Goal: Task Accomplishment & Management: Complete application form

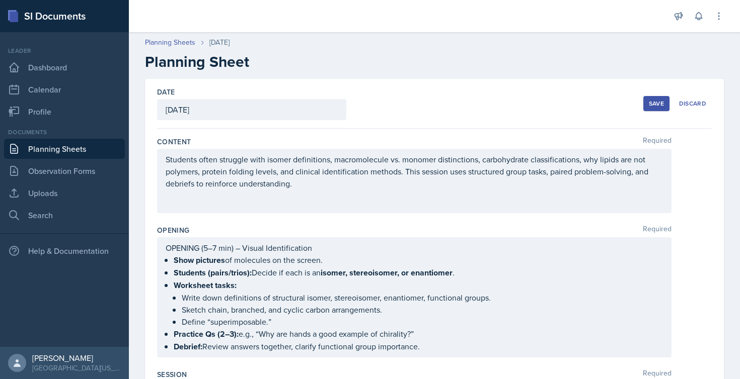
click at [649, 106] on div "Save" at bounding box center [656, 104] width 15 height 8
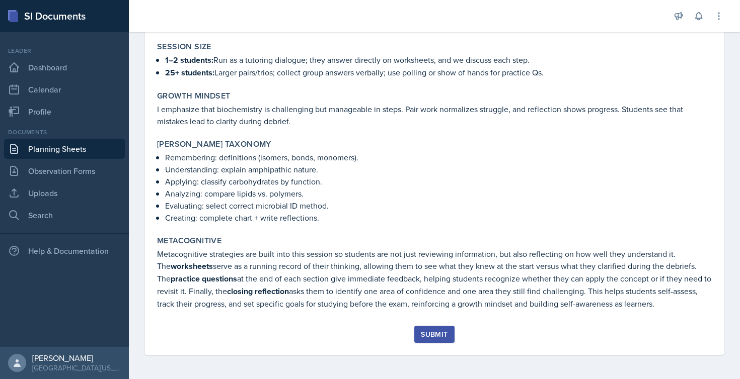
click at [446, 331] on button "Submit" at bounding box center [434, 334] width 40 height 17
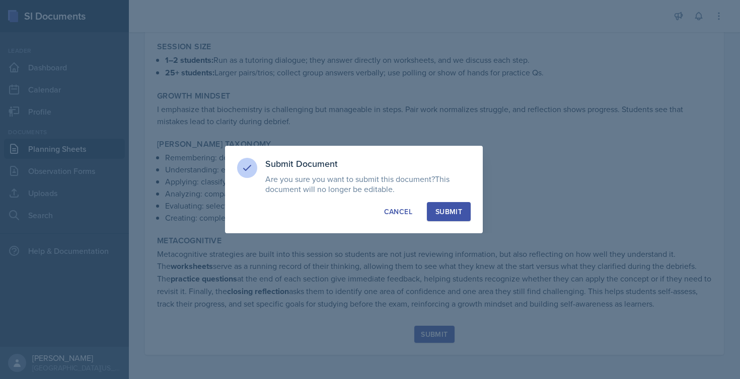
click at [454, 209] on div "Submit" at bounding box center [448, 212] width 27 height 10
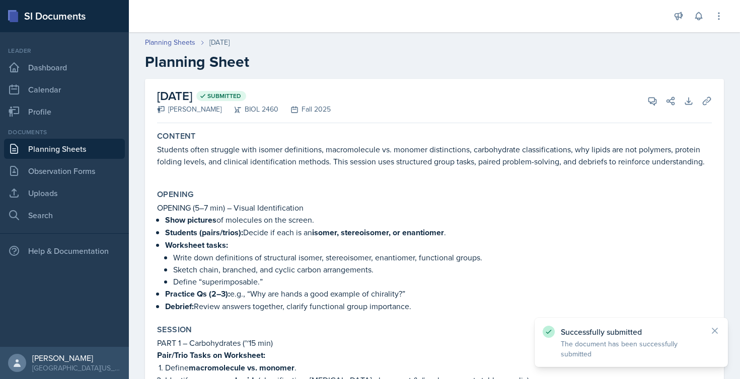
click at [58, 152] on link "Planning Sheets" at bounding box center [64, 149] width 121 height 20
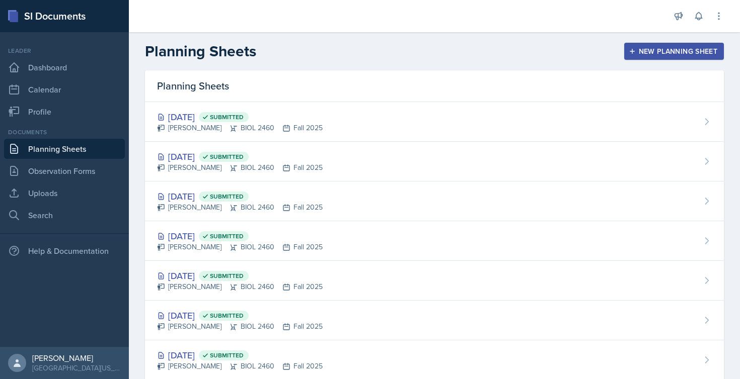
click at [682, 52] on div "New Planning Sheet" at bounding box center [673, 51] width 87 height 8
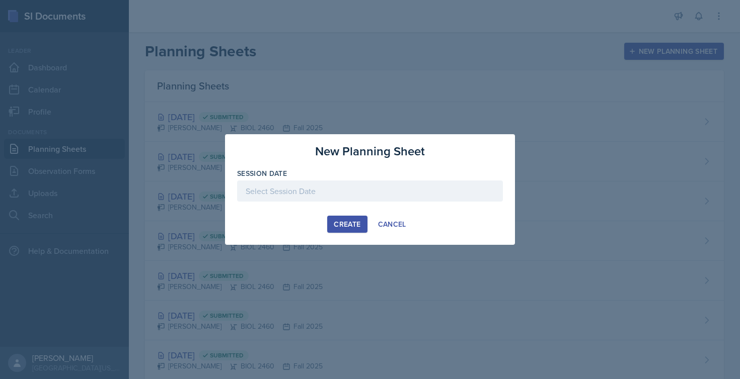
click at [351, 188] on div at bounding box center [370, 191] width 266 height 21
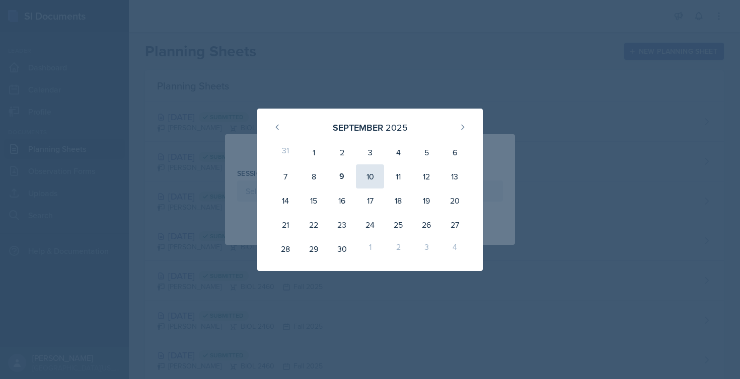
click at [370, 175] on div "10" at bounding box center [370, 177] width 28 height 24
type input "[DATE]"
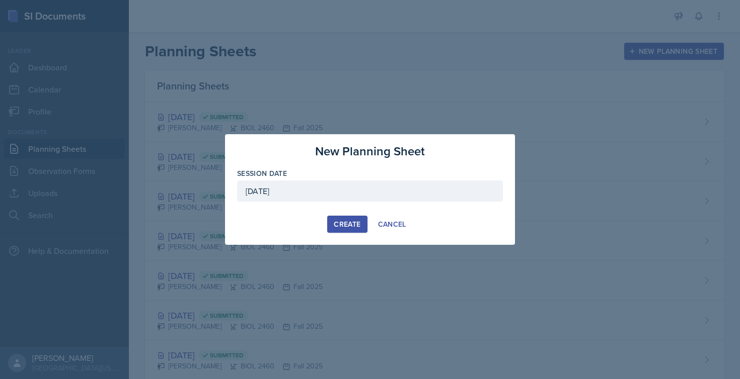
click at [353, 227] on div "Create" at bounding box center [347, 224] width 27 height 8
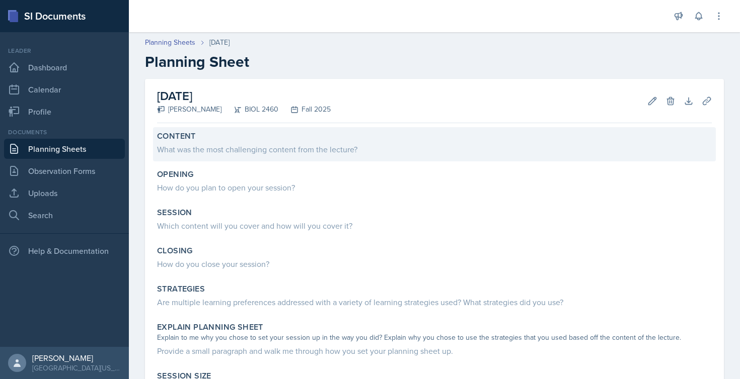
click at [278, 142] on div "What was the most challenging content from the lecture?" at bounding box center [434, 148] width 554 height 14
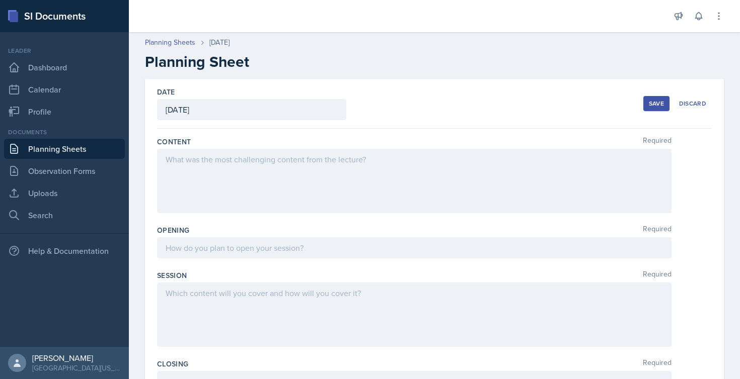
click at [220, 166] on div at bounding box center [414, 181] width 514 height 64
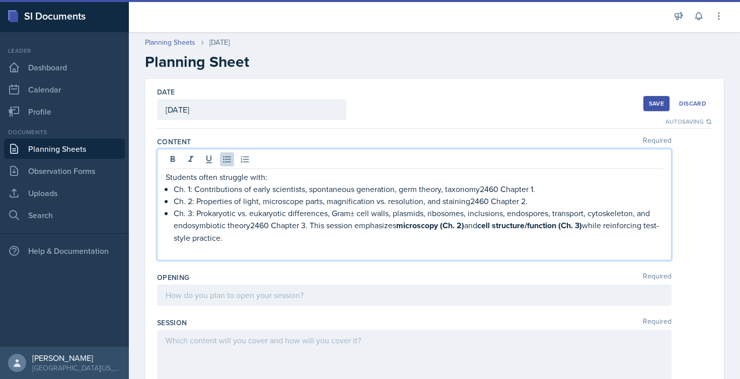
click at [225, 295] on div at bounding box center [414, 295] width 514 height 21
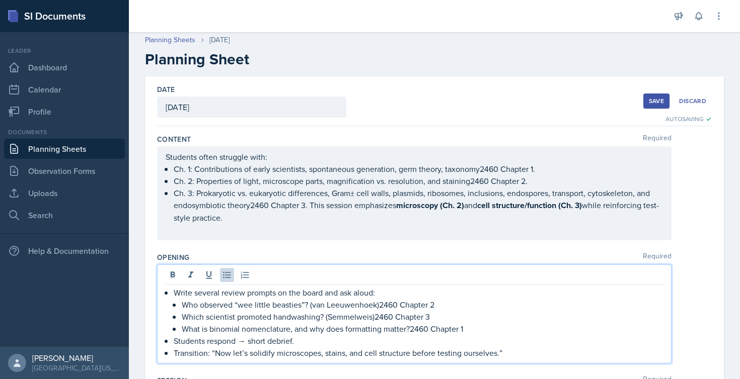
scroll to position [14, 0]
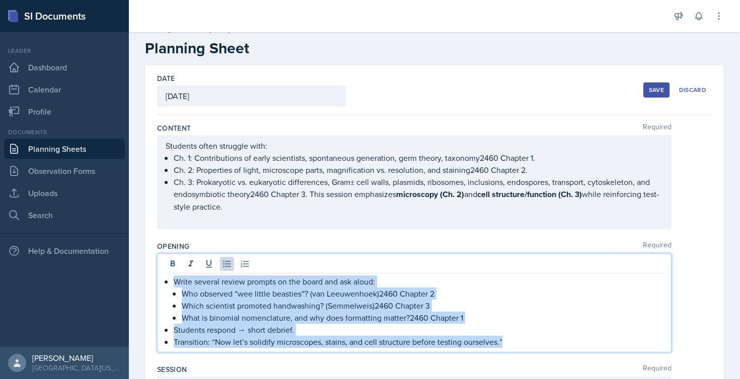
drag, startPoint x: 510, startPoint y: 345, endPoint x: 148, endPoint y: 282, distance: 367.1
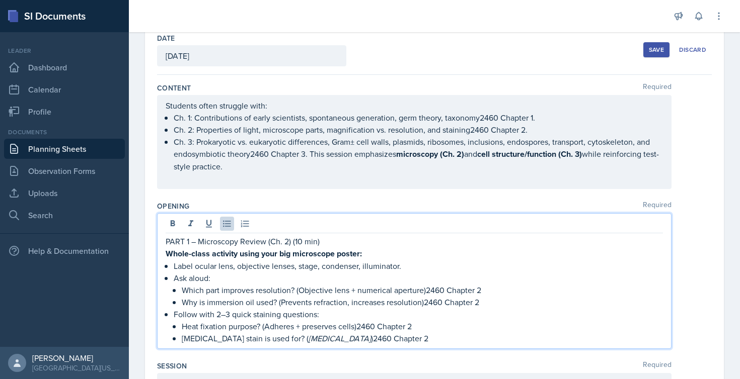
scroll to position [63, 0]
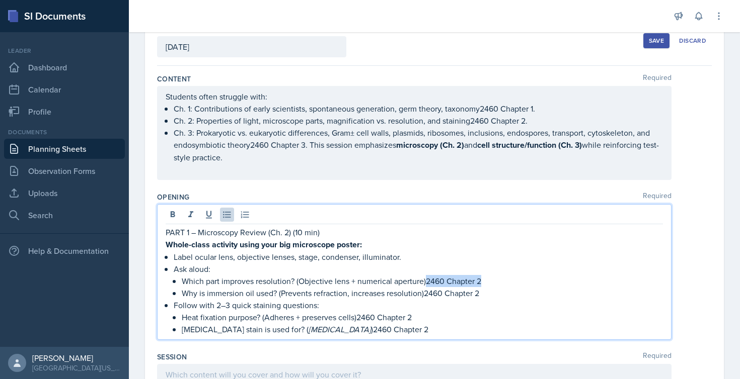
drag, startPoint x: 488, startPoint y: 281, endPoint x: 425, endPoint y: 282, distance: 62.9
click at [425, 282] on p "Which part improves resolution? (Objective lens + numerical aperture)2460 Chapt…" at bounding box center [422, 281] width 481 height 12
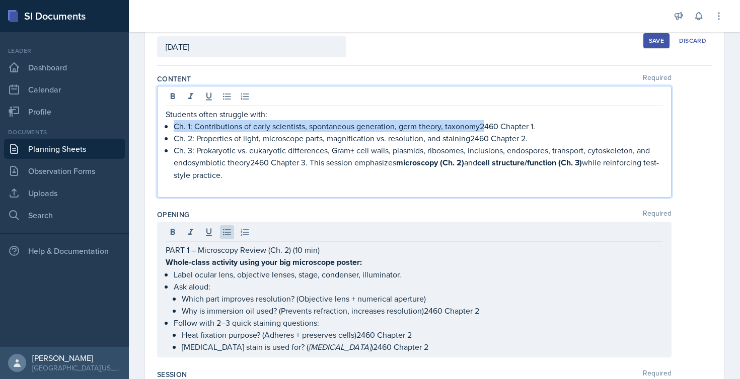
drag, startPoint x: 537, startPoint y: 109, endPoint x: 485, endPoint y: 127, distance: 55.4
click at [485, 127] on p "Ch. 1: Contributions of early scientists, spontaneous generation, germ theory, …" at bounding box center [418, 126] width 489 height 12
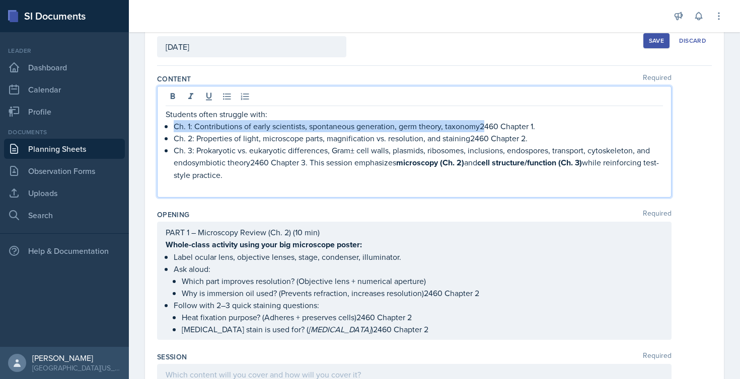
click at [485, 127] on p "Ch. 1: Contributions of early scientists, spontaneous generation, germ theory, …" at bounding box center [418, 126] width 489 height 12
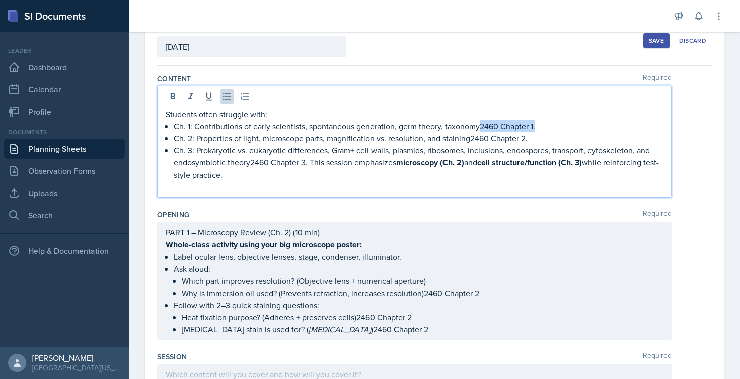
drag, startPoint x: 539, startPoint y: 125, endPoint x: 479, endPoint y: 124, distance: 60.4
click at [479, 124] on p "Ch. 1: Contributions of early scientists, spontaneous generation, germ theory, …" at bounding box center [418, 126] width 489 height 12
drag, startPoint x: 532, startPoint y: 138, endPoint x: 471, endPoint y: 137, distance: 60.4
click at [471, 137] on p "Ch. 2: Properties of light, microscope parts, magnification vs. resolution, and…" at bounding box center [418, 138] width 489 height 12
drag, startPoint x: 304, startPoint y: 164, endPoint x: 252, endPoint y: 165, distance: 52.3
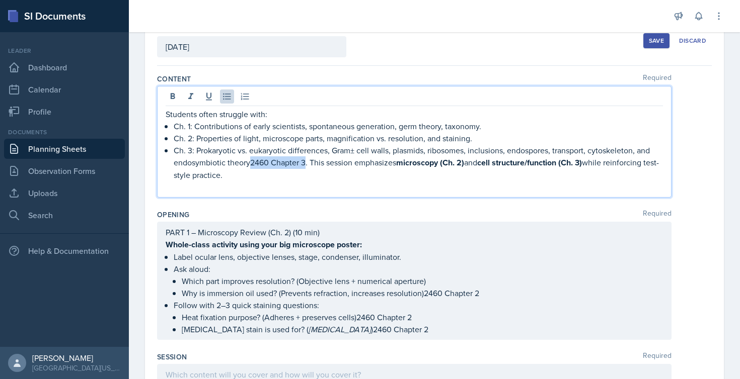
click at [252, 165] on p "Ch. 3: Prokaryotic vs. eukaryotic differences, Gram± cell walls, plasmids, ribo…" at bounding box center [418, 162] width 489 height 37
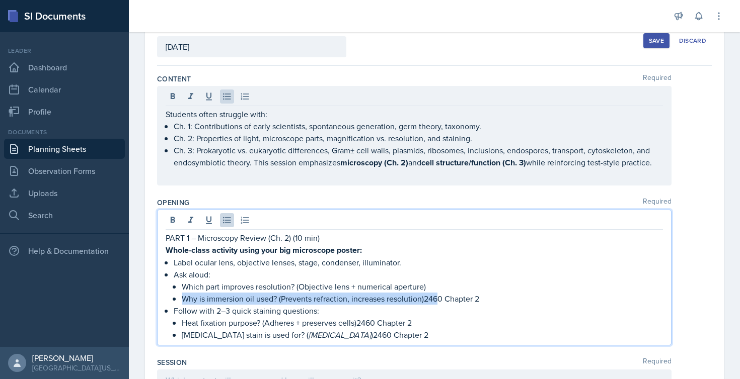
drag, startPoint x: 486, startPoint y: 295, endPoint x: 436, endPoint y: 314, distance: 53.2
click at [436, 305] on p "Why is immersion oil used? (Prevents refraction, increases resolution)2460 Chap…" at bounding box center [422, 299] width 481 height 12
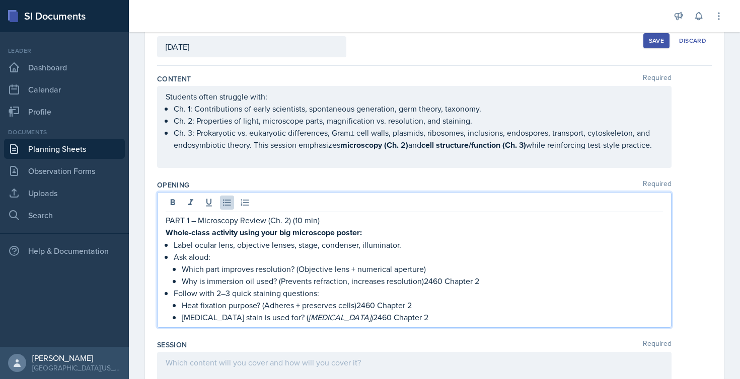
click at [458, 311] on p "Heat fixation purpose? (Adheres + preserves cells)2460 Chapter 2" at bounding box center [422, 305] width 481 height 12
drag, startPoint x: 483, startPoint y: 293, endPoint x: 424, endPoint y: 295, distance: 58.9
click at [424, 287] on p "Why is immersion oil used? (Prevents refraction, increases resolution)2460 Chap…" at bounding box center [422, 281] width 481 height 12
drag, startPoint x: 414, startPoint y: 318, endPoint x: 358, endPoint y: 322, distance: 56.0
click at [358, 311] on p "Heat fixation purpose? (Adheres + preserves cells)2460 Chapter 2" at bounding box center [422, 305] width 481 height 12
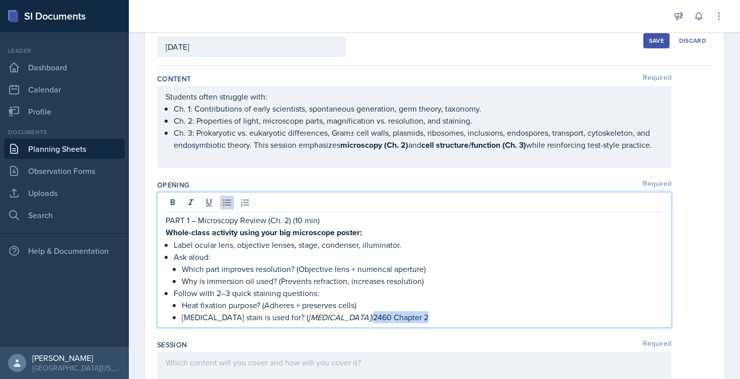
drag, startPoint x: 438, startPoint y: 329, endPoint x: 378, endPoint y: 332, distance: 59.9
click at [378, 324] on p "[MEDICAL_DATA] stain is used for? ( [MEDICAL_DATA] )2460 Chapter 2" at bounding box center [422, 317] width 481 height 12
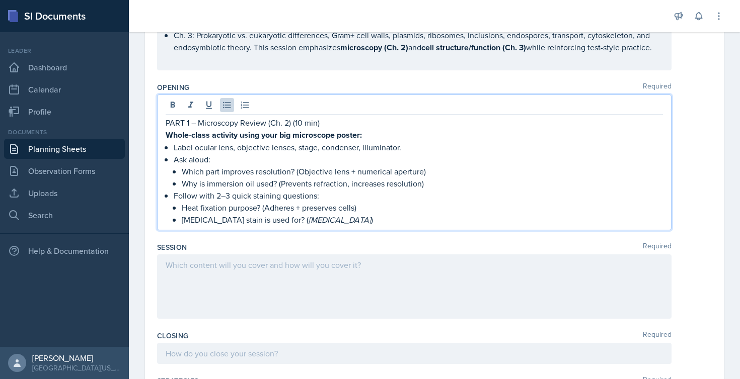
scroll to position [184, 0]
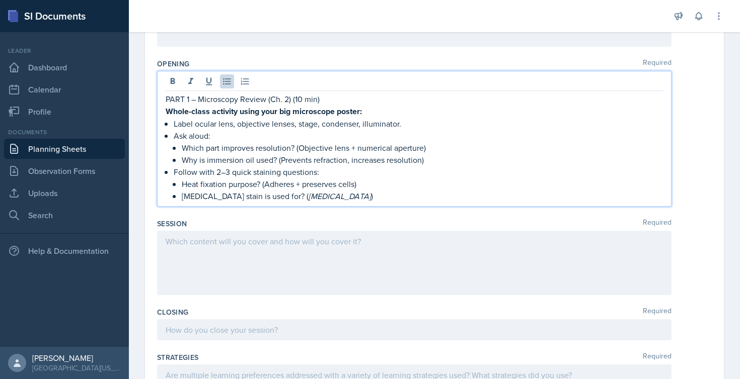
click at [223, 264] on div at bounding box center [414, 263] width 514 height 64
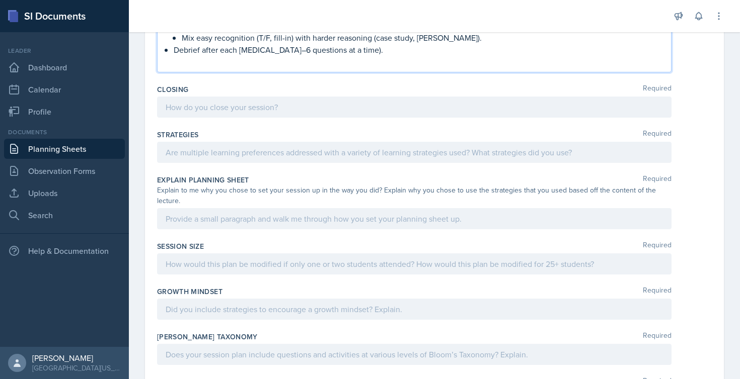
scroll to position [671, 0]
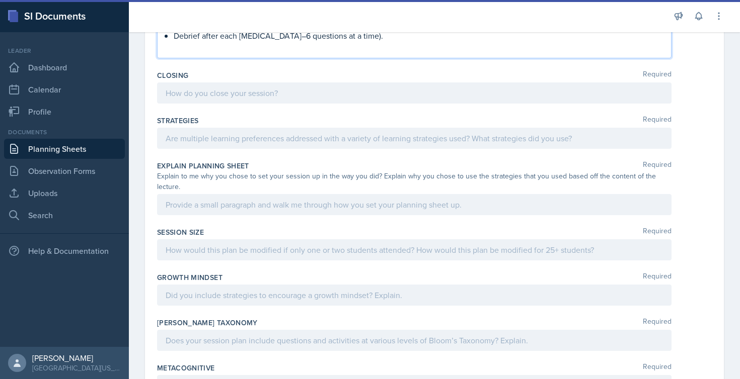
click at [235, 104] on div at bounding box center [414, 93] width 514 height 21
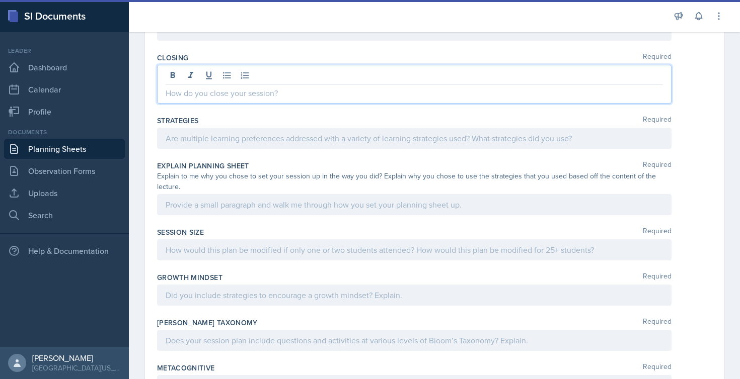
paste div
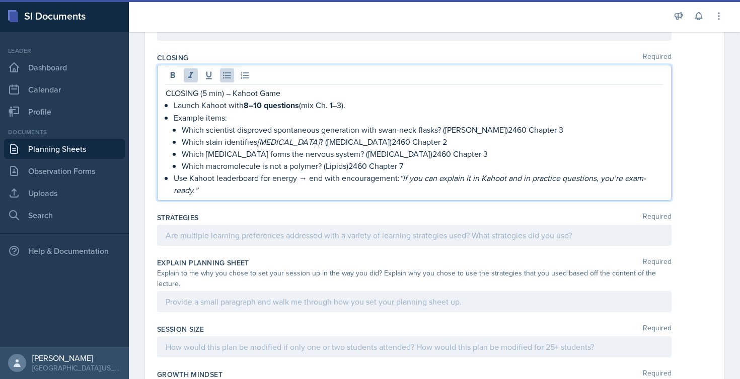
click at [259, 99] on p "CLOSING (5 min) – Kahoot Game" at bounding box center [414, 93] width 497 height 12
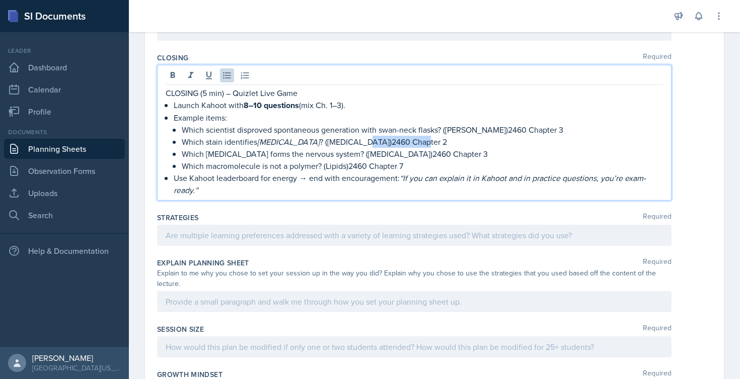
drag, startPoint x: 458, startPoint y: 153, endPoint x: 398, endPoint y: 151, distance: 59.9
click at [398, 148] on p "Which stain identifies [MEDICAL_DATA] ? ([MEDICAL_DATA])2460 Chapter 2" at bounding box center [422, 142] width 481 height 12
drag, startPoint x: 533, startPoint y: 142, endPoint x: 475, endPoint y: 140, distance: 57.9
click at [475, 136] on p "Which scientist disproved spontaneous generation with swan-neck flasks? ([PERSO…" at bounding box center [422, 130] width 481 height 12
drag, startPoint x: 438, startPoint y: 166, endPoint x: 381, endPoint y: 167, distance: 57.4
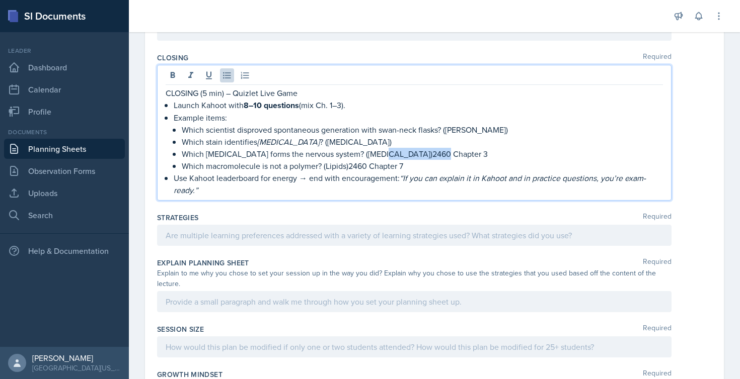
click at [381, 160] on p "Which [MEDICAL_DATA] forms the nervous system? ([MEDICAL_DATA])2460 Chapter 3" at bounding box center [422, 154] width 481 height 12
drag, startPoint x: 411, startPoint y: 174, endPoint x: 348, endPoint y: 178, distance: 62.5
click at [348, 172] on p "Which macromolecule is not a polymer? (Lipids)2460 Chapter 7" at bounding box center [422, 166] width 481 height 12
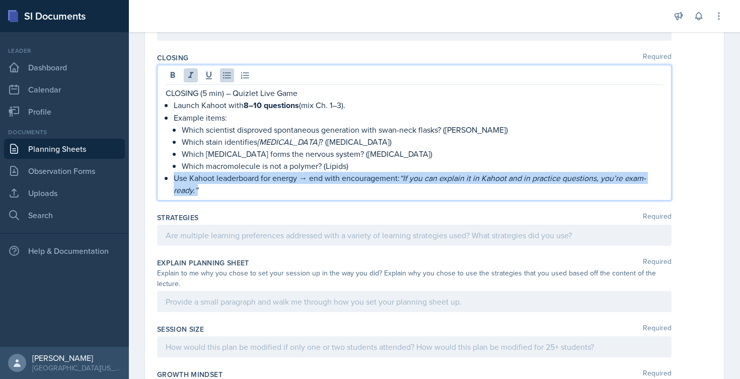
drag, startPoint x: 202, startPoint y: 205, endPoint x: 168, endPoint y: 192, distance: 36.9
click at [174, 192] on p "Use Kahoot leaderboard for energy → end with encouragement: “If you can explain…" at bounding box center [418, 184] width 489 height 24
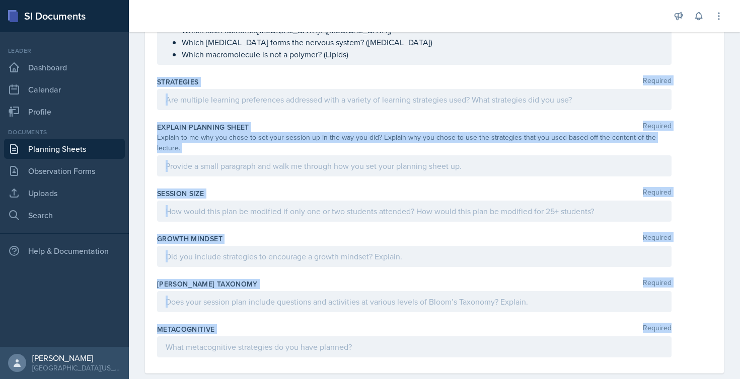
scroll to position [814, 0]
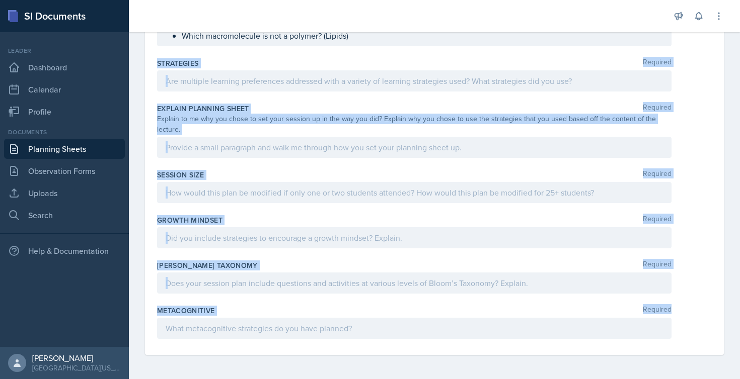
drag, startPoint x: 156, startPoint y: 203, endPoint x: 404, endPoint y: 344, distance: 284.8
copy div "Strategies Required Explain Planning Sheet Required Explain to me why you chose…"
click at [273, 161] on div "Explain Planning Sheet Required Explain to me why you chose to set your session…" at bounding box center [434, 133] width 554 height 66
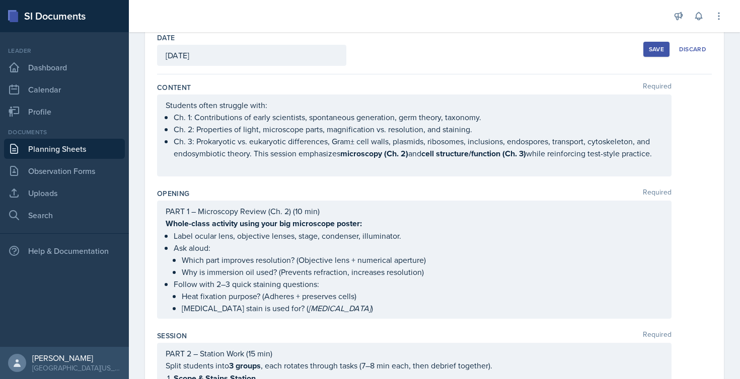
scroll to position [90, 0]
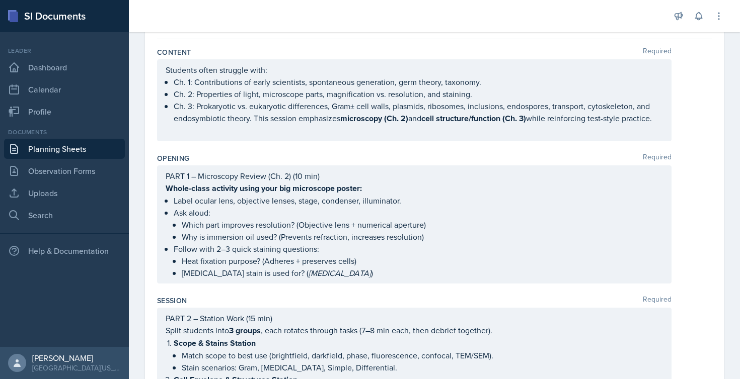
click at [401, 279] on ul "Heat fixation purpose? (Adheres + preserves cells) [MEDICAL_DATA] stain is used…" at bounding box center [422, 267] width 481 height 24
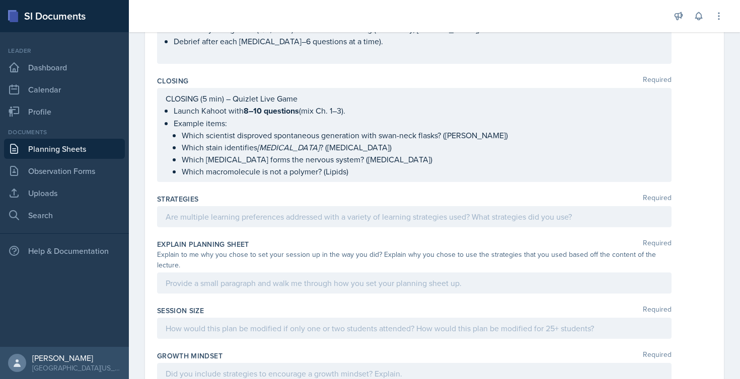
scroll to position [683, 0]
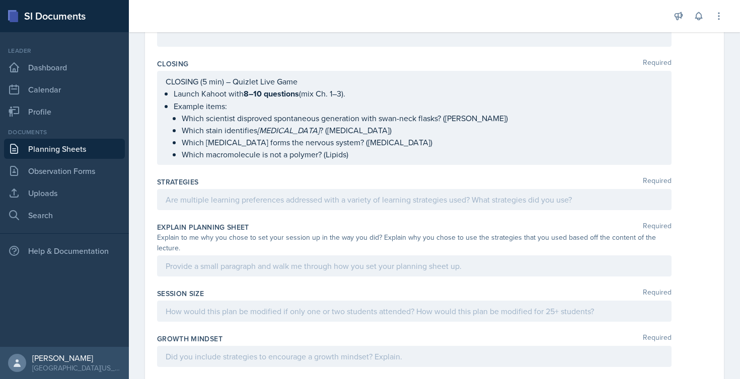
click at [219, 208] on div at bounding box center [414, 199] width 514 height 21
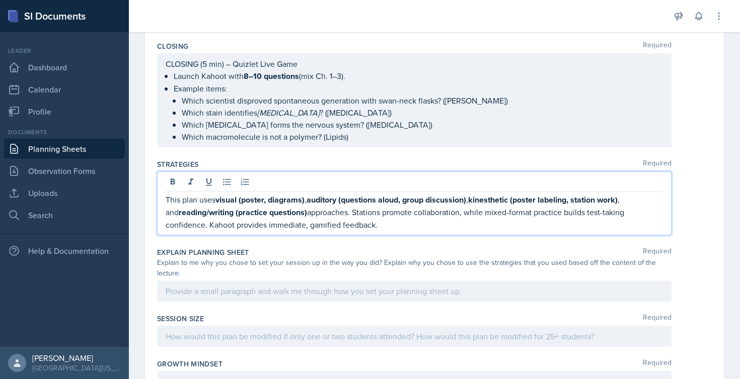
click at [233, 231] on p "This plan uses visual (poster, diagrams) , auditory (questions aloud, group dis…" at bounding box center [414, 212] width 497 height 37
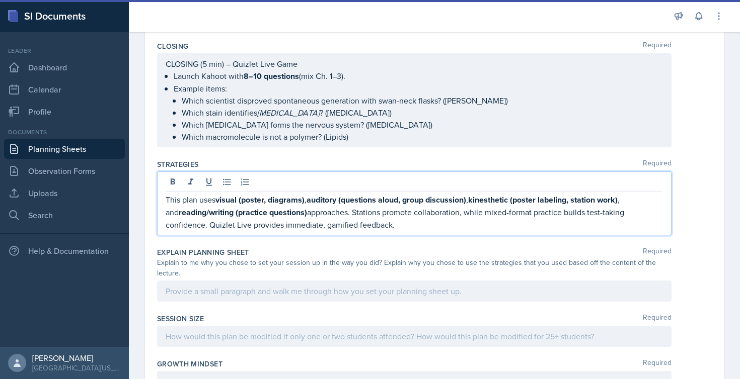
click at [242, 302] on div at bounding box center [414, 291] width 514 height 21
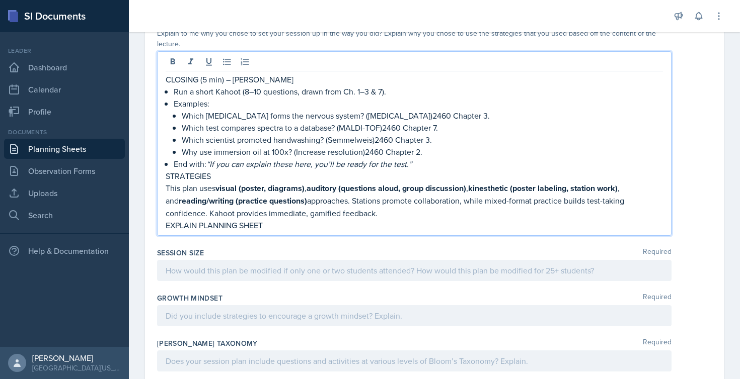
scroll to position [888, 0]
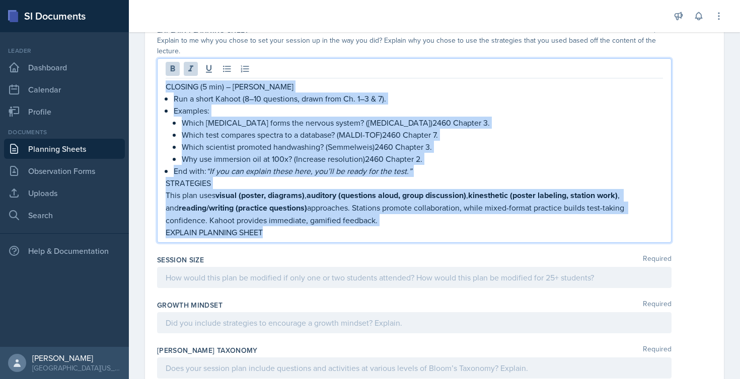
drag, startPoint x: 284, startPoint y: 247, endPoint x: 155, endPoint y: 83, distance: 208.2
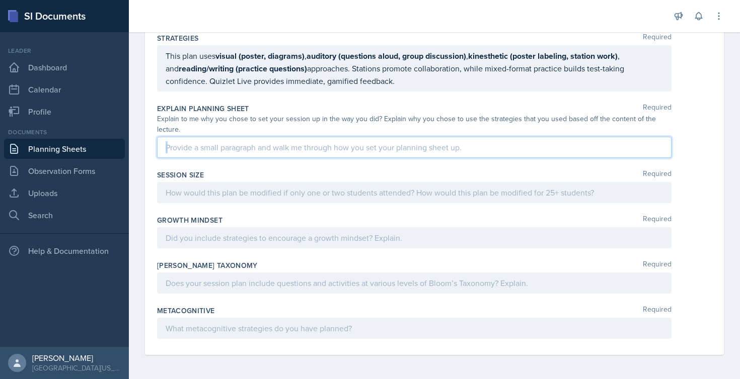
scroll to position [821, 0]
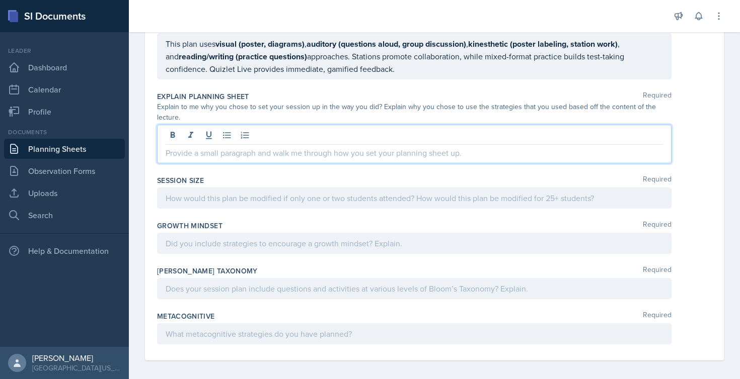
click at [221, 209] on div at bounding box center [414, 198] width 514 height 21
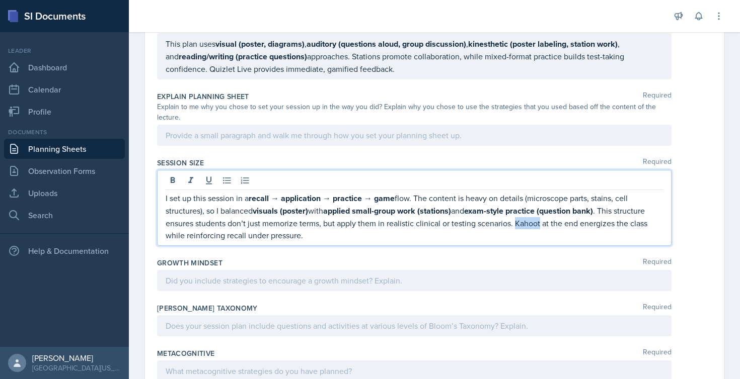
drag, startPoint x: 573, startPoint y: 236, endPoint x: 548, endPoint y: 236, distance: 24.7
click at [548, 236] on p "I set up this session in a recall → application → practice → game flow. The con…" at bounding box center [414, 216] width 497 height 49
click at [231, 291] on div at bounding box center [414, 280] width 514 height 21
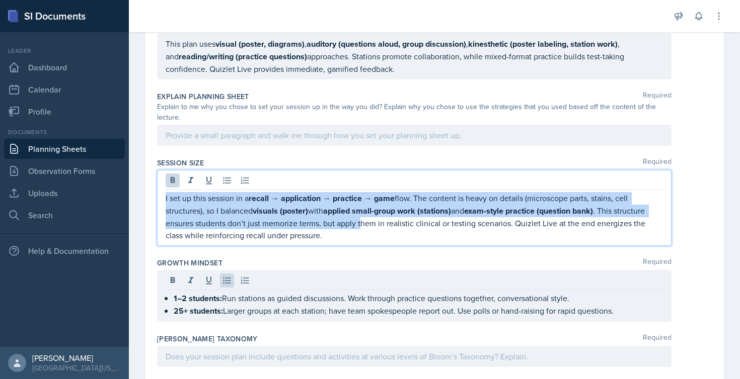
drag, startPoint x: 394, startPoint y: 230, endPoint x: 136, endPoint y: 196, distance: 259.9
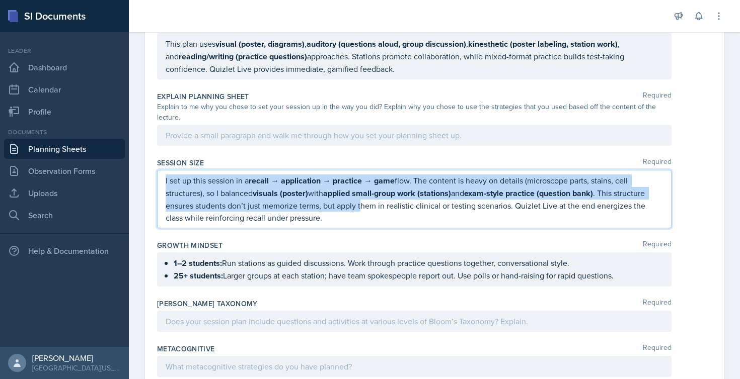
click at [399, 224] on p "I set up this session in a recall → application → practice → game flow. The con…" at bounding box center [414, 199] width 497 height 49
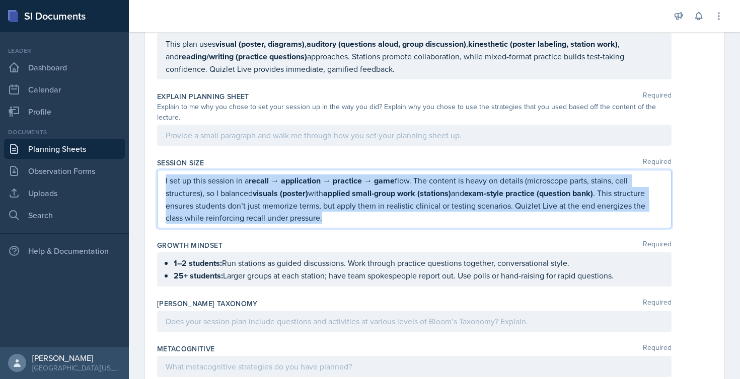
drag, startPoint x: 399, startPoint y: 234, endPoint x: 137, endPoint y: 194, distance: 265.2
copy p "I set up this session in a recall → application → practice → game flow. The con…"
click at [243, 146] on div at bounding box center [414, 135] width 514 height 21
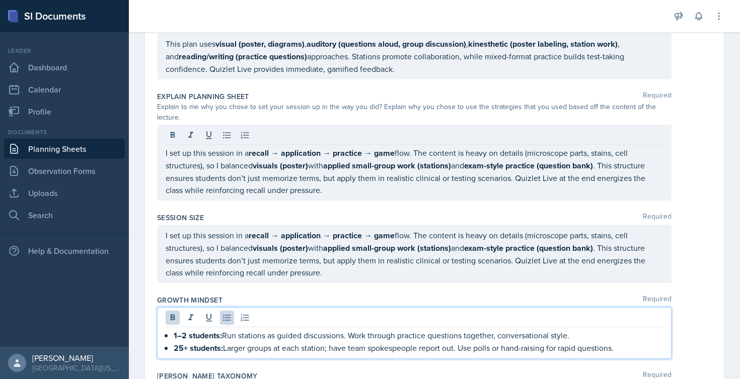
drag, startPoint x: 626, startPoint y: 345, endPoint x: 171, endPoint y: 348, distance: 455.9
click at [171, 348] on div "1–2 students: Run stations as guided discussions. Work through practice questio…" at bounding box center [414, 342] width 497 height 25
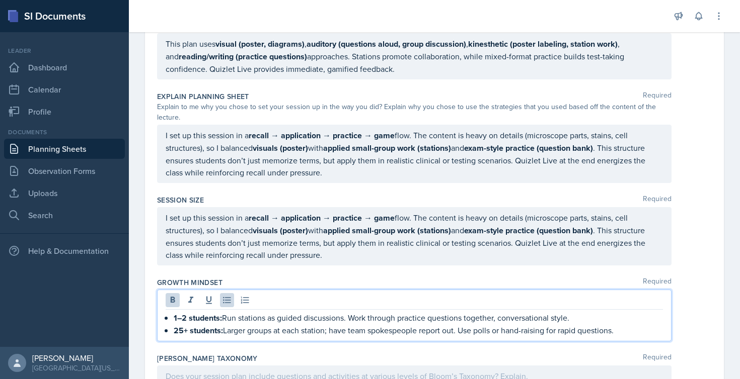
click at [172, 333] on div "1–2 students: Run stations as guided discussions. Work through practice questio…" at bounding box center [414, 324] width 497 height 25
drag, startPoint x: 172, startPoint y: 333, endPoint x: 652, endPoint y: 350, distance: 480.3
click at [652, 342] on div "1–2 students: Run stations as guided discussions. Work through practice questio…" at bounding box center [414, 316] width 514 height 52
copy ul "1–2 students: Run stations as guided discussions. Work through practice questio…"
click at [499, 274] on div "Session Size Required I set up this session in a recall → application → practic…" at bounding box center [434, 232] width 554 height 83
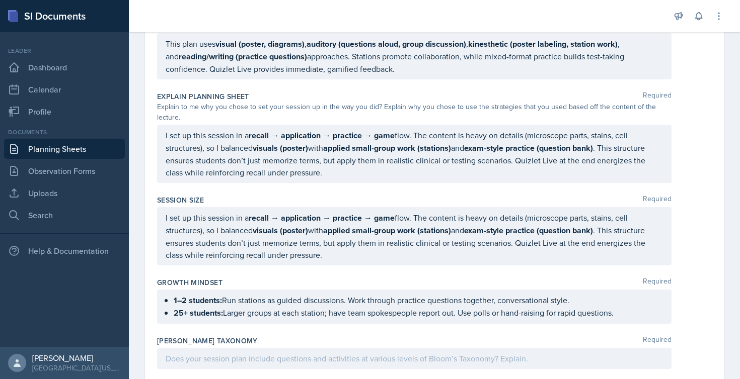
click at [390, 261] on p "I set up this session in a recall → application → practice → game flow. The con…" at bounding box center [414, 236] width 497 height 49
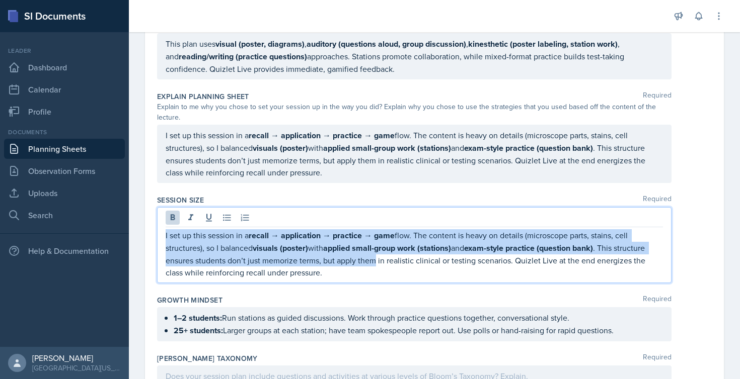
drag, startPoint x: 390, startPoint y: 270, endPoint x: 159, endPoint y: 243, distance: 232.5
click at [159, 243] on div "I set up this session in a recall → application → practice → game flow. The con…" at bounding box center [414, 245] width 514 height 76
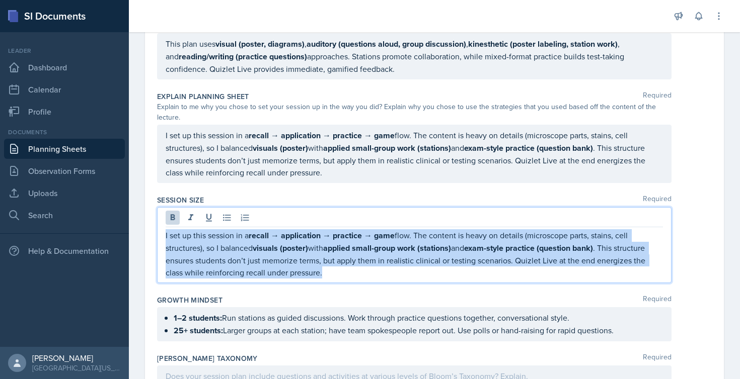
drag, startPoint x: 394, startPoint y: 288, endPoint x: 145, endPoint y: 248, distance: 252.4
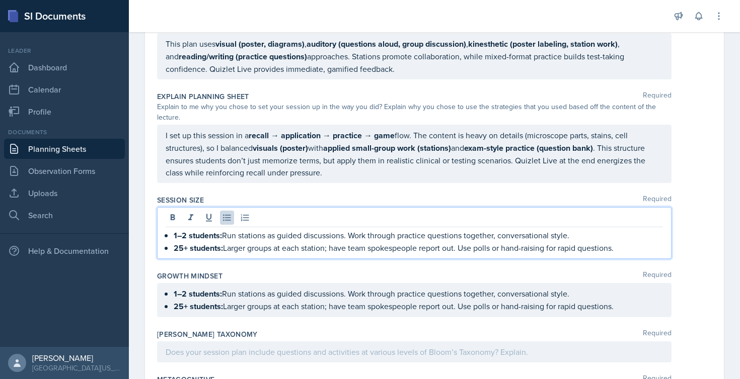
click at [638, 313] on div "1–2 students: Run stations as guided discussions. Work through practice questio…" at bounding box center [414, 300] width 514 height 34
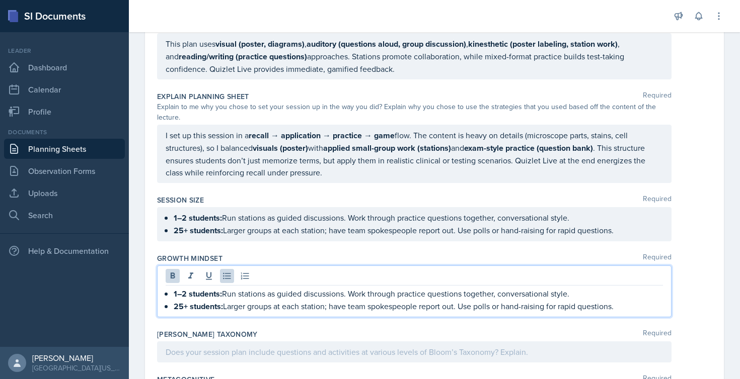
drag, startPoint x: 629, startPoint y: 316, endPoint x: 171, endPoint y: 310, distance: 458.4
click at [171, 310] on div "1–2 students: Run stations as guided discussions. Work through practice questio…" at bounding box center [414, 300] width 497 height 25
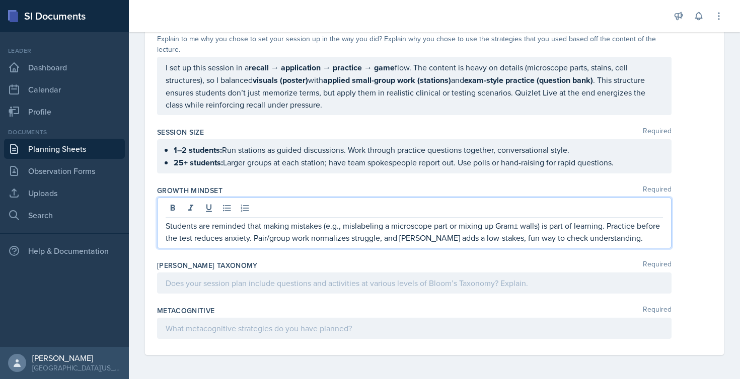
scroll to position [901, 0]
click at [192, 282] on div at bounding box center [414, 283] width 514 height 21
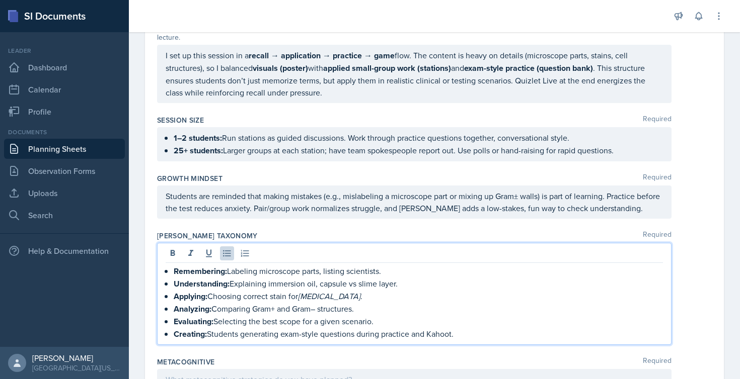
click at [439, 218] on div "Students are reminded that making mistakes (e.g., mislabeling a microscope part…" at bounding box center [414, 202] width 514 height 33
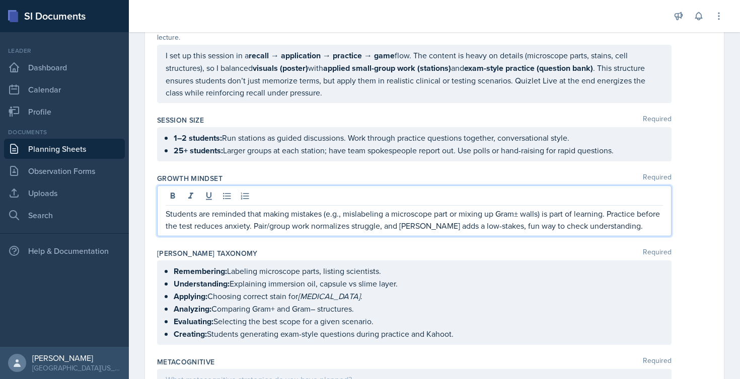
click at [439, 218] on div "Students are reminded that making mistakes (e.g., mislabeling a microscope part…" at bounding box center [414, 211] width 514 height 51
click at [439, 232] on p "Students are reminded that making mistakes (e.g., mislabeling a microscope part…" at bounding box center [414, 220] width 497 height 24
drag, startPoint x: 470, startPoint y: 295, endPoint x: 452, endPoint y: 349, distance: 56.2
click at [452, 341] on ul "Remembering: Labeling microscope parts, listing scientists. Understanding: Expl…" at bounding box center [418, 302] width 489 height 75
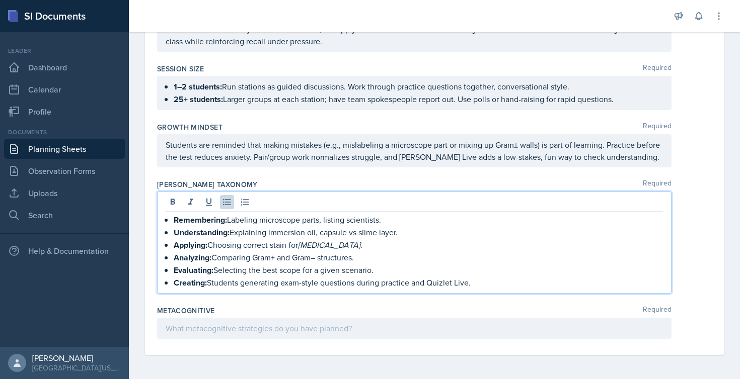
scroll to position [0, 0]
click at [303, 332] on div at bounding box center [414, 328] width 514 height 21
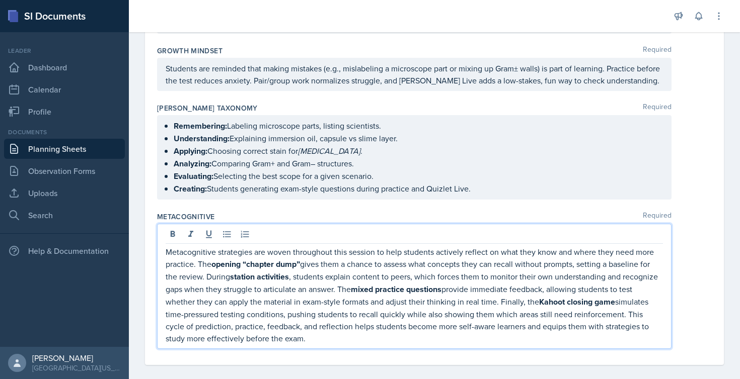
scroll to position [1048, 0]
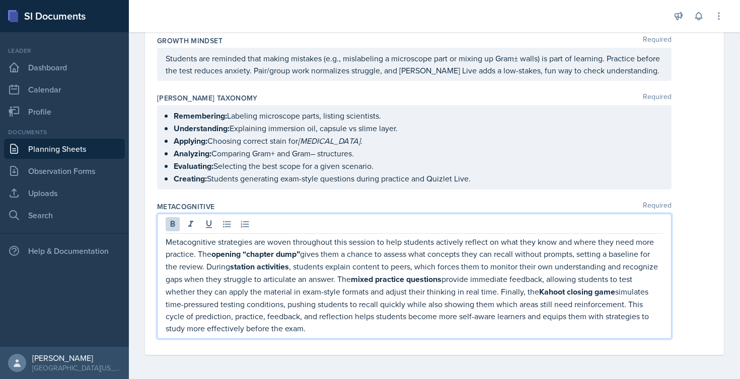
drag, startPoint x: 589, startPoint y: 295, endPoint x: 565, endPoint y: 295, distance: 24.7
click at [565, 295] on strong "Kahoot closing game" at bounding box center [577, 292] width 76 height 12
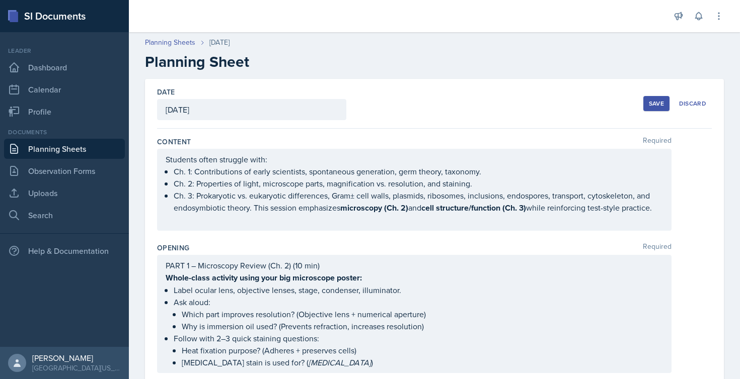
scroll to position [0, 0]
click at [643, 100] on button "Save" at bounding box center [656, 103] width 26 height 15
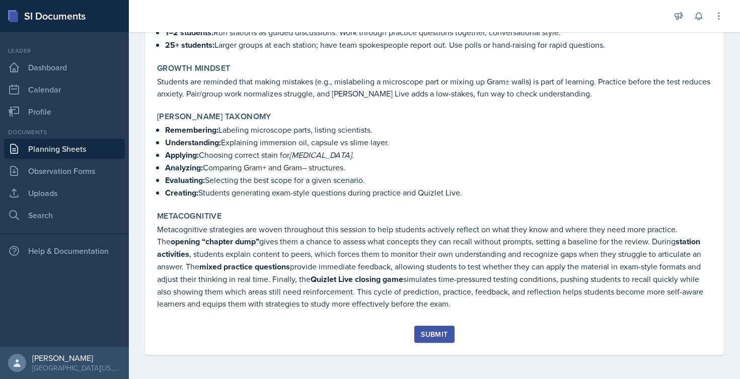
click at [428, 334] on div "Submit" at bounding box center [434, 335] width 27 height 8
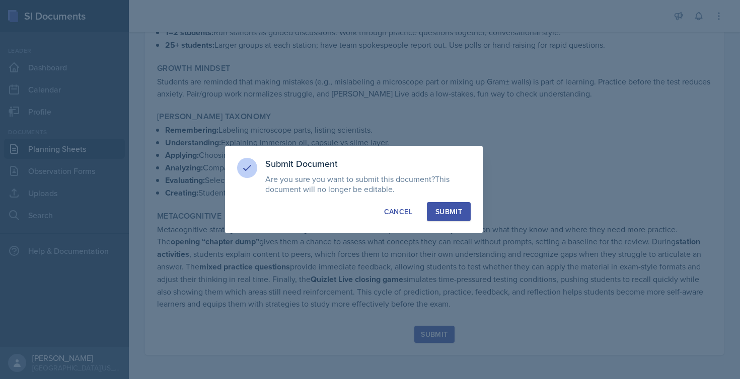
click at [457, 210] on div "Submit" at bounding box center [448, 212] width 27 height 10
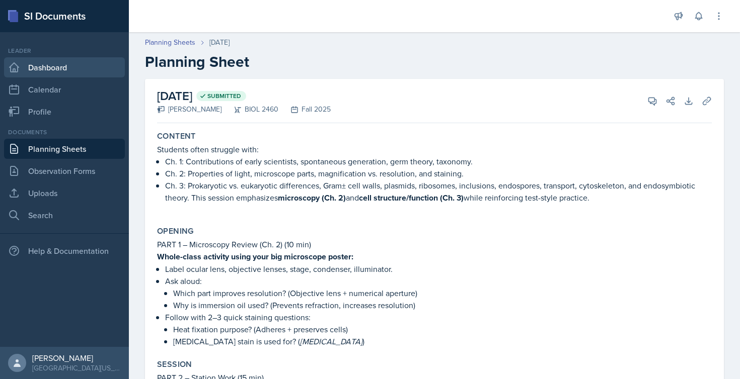
click at [52, 64] on link "Dashboard" at bounding box center [64, 67] width 121 height 20
